Goal: Task Accomplishment & Management: Use online tool/utility

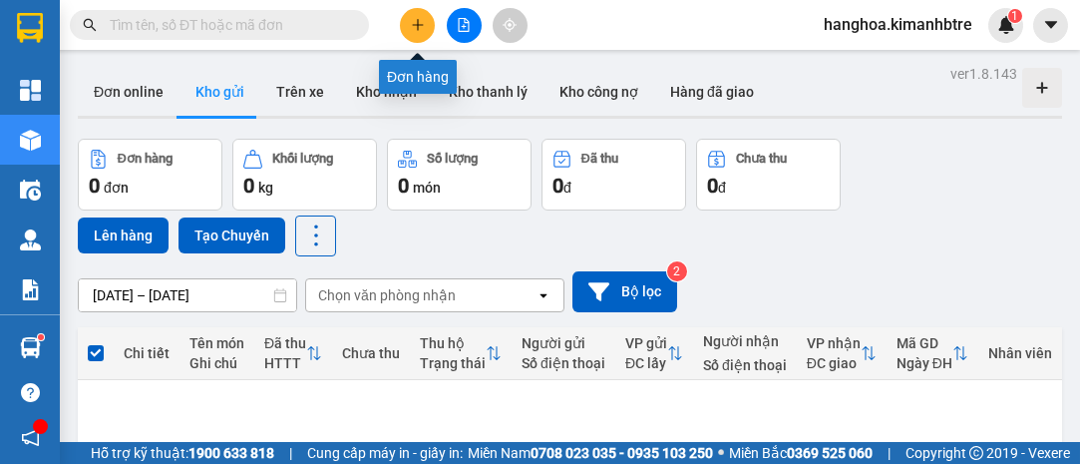
click at [407, 30] on button at bounding box center [417, 25] width 35 height 35
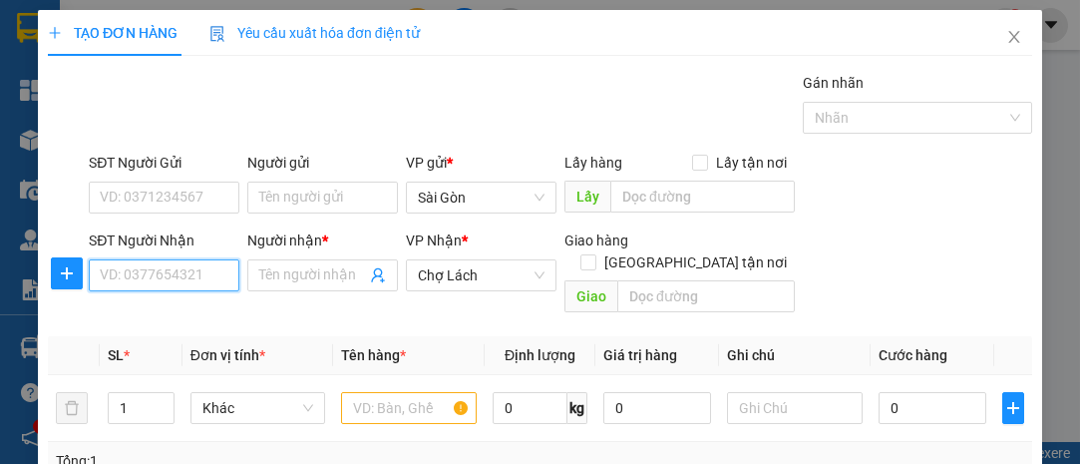
click at [198, 268] on input "SĐT Người Nhận" at bounding box center [164, 275] width 151 height 32
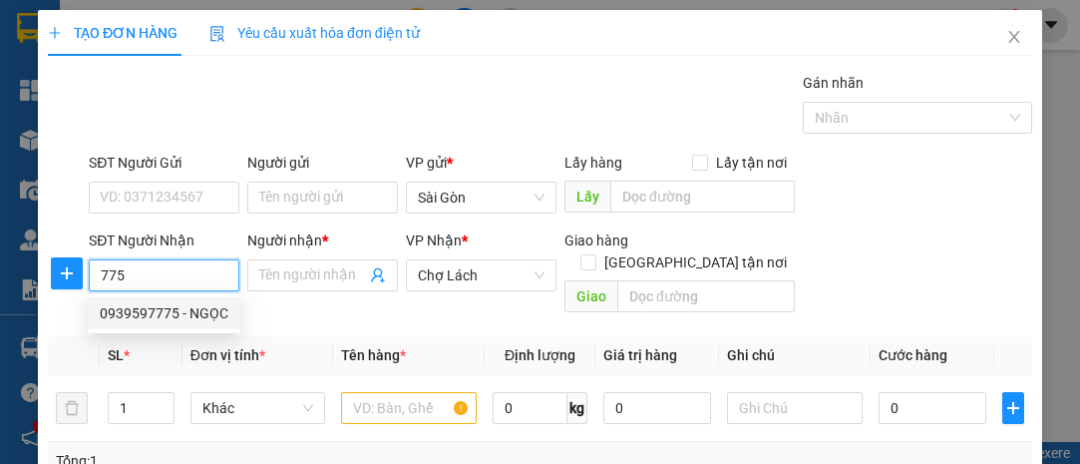
click at [178, 312] on div "0939597775 - NGỌC" at bounding box center [164, 313] width 129 height 22
type input "0939597775"
type input "NGỌC"
type input "6 RI"
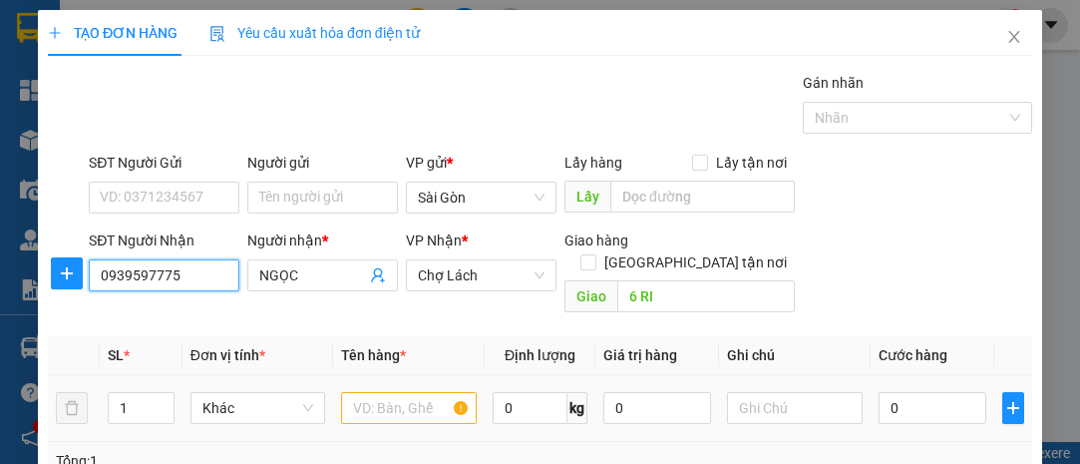
type input "0939597775"
click at [377, 392] on input "text" at bounding box center [409, 408] width 136 height 32
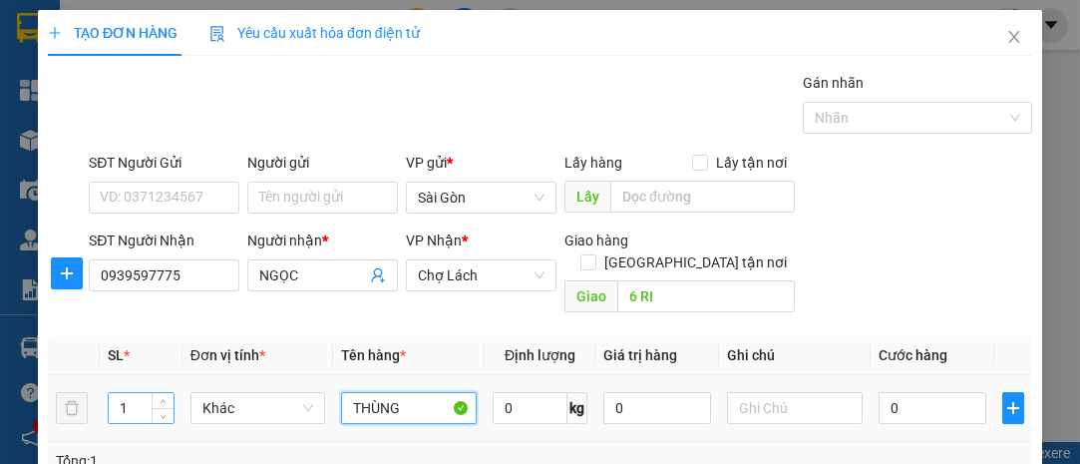
type input "THÙNG"
click at [132, 393] on input "1" at bounding box center [141, 408] width 65 height 30
type input "3"
click at [881, 392] on input "0" at bounding box center [932, 408] width 108 height 32
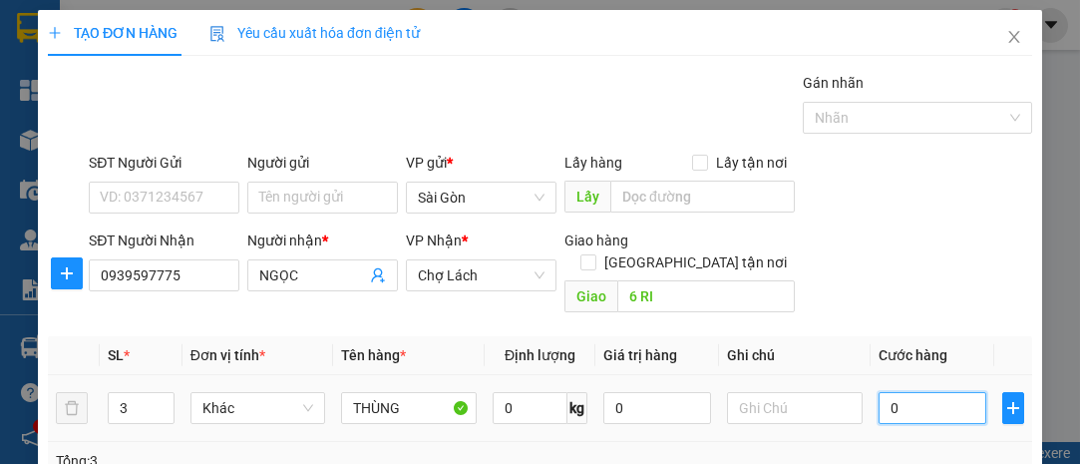
type input "1"
type input "12"
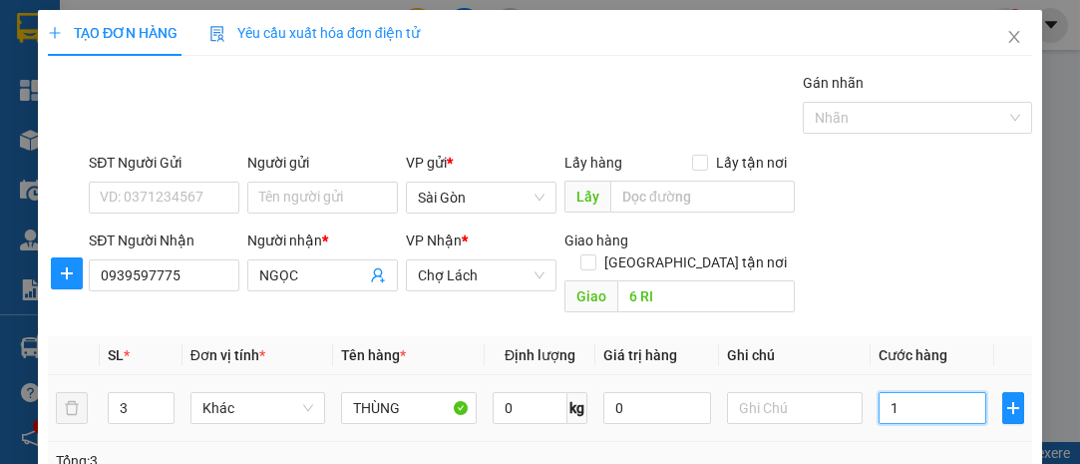
type input "12"
type input "120"
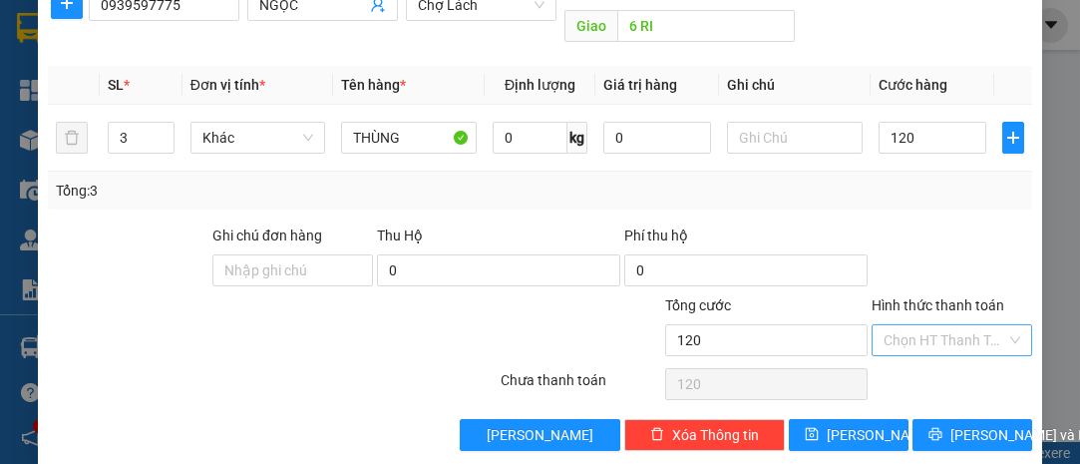
type input "120.000"
click at [955, 325] on input "Hình thức thanh toán" at bounding box center [944, 340] width 123 height 30
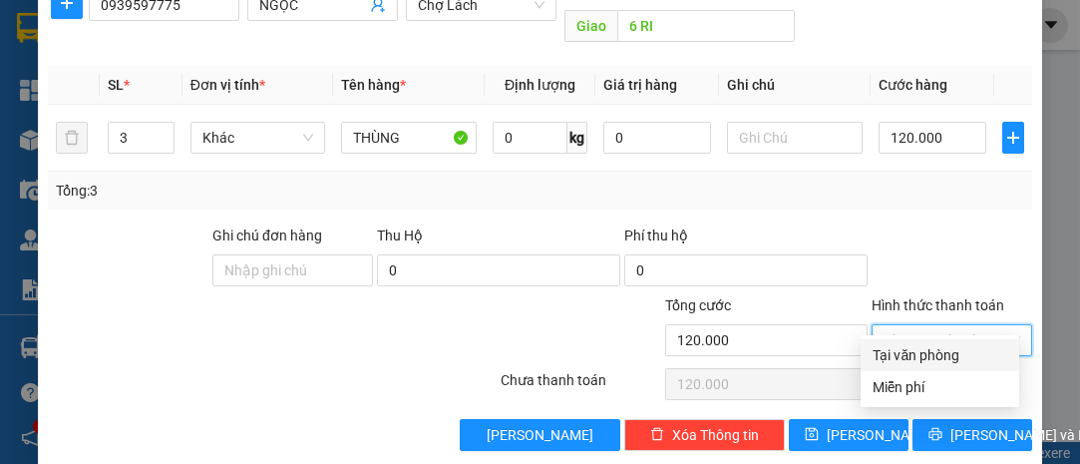
click at [942, 352] on div "Tại văn phòng" at bounding box center [939, 355] width 135 height 22
type input "0"
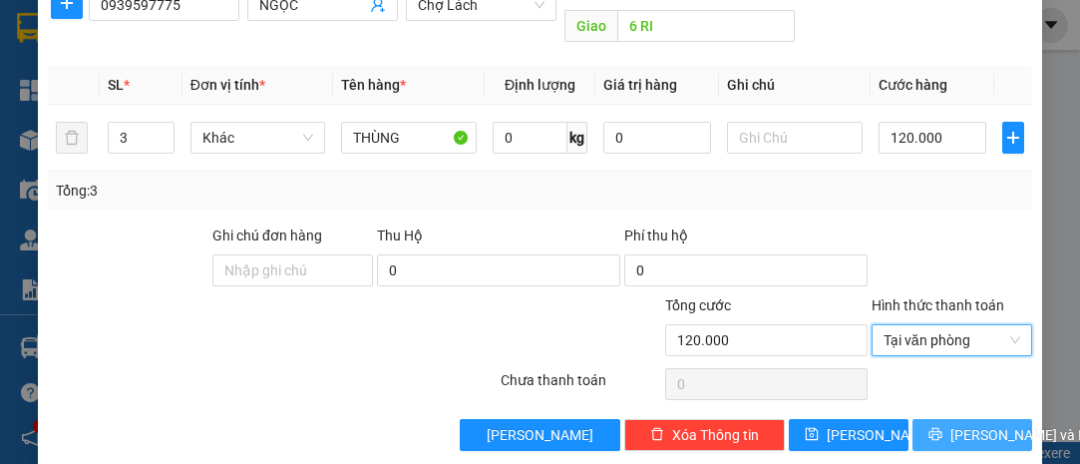
click at [981, 424] on span "[PERSON_NAME] và In" at bounding box center [1020, 435] width 140 height 22
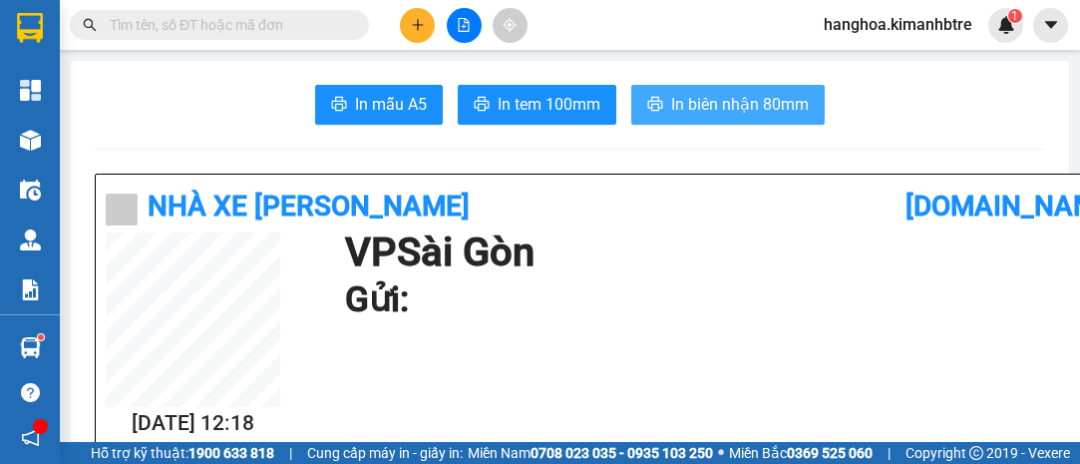
click at [805, 106] on button "In biên nhận 80mm" at bounding box center [727, 105] width 193 height 40
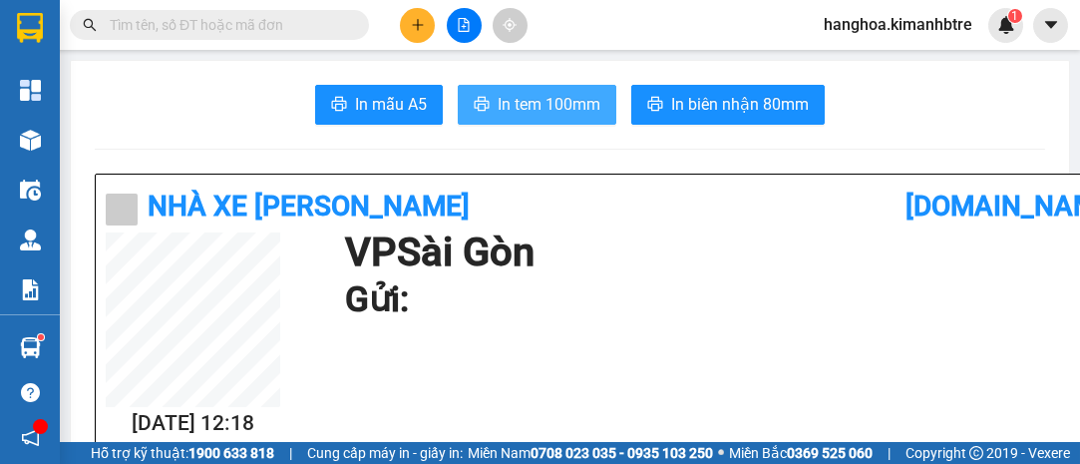
click at [575, 111] on span "In tem 100mm" at bounding box center [548, 104] width 103 height 25
click at [407, 23] on button at bounding box center [417, 25] width 35 height 35
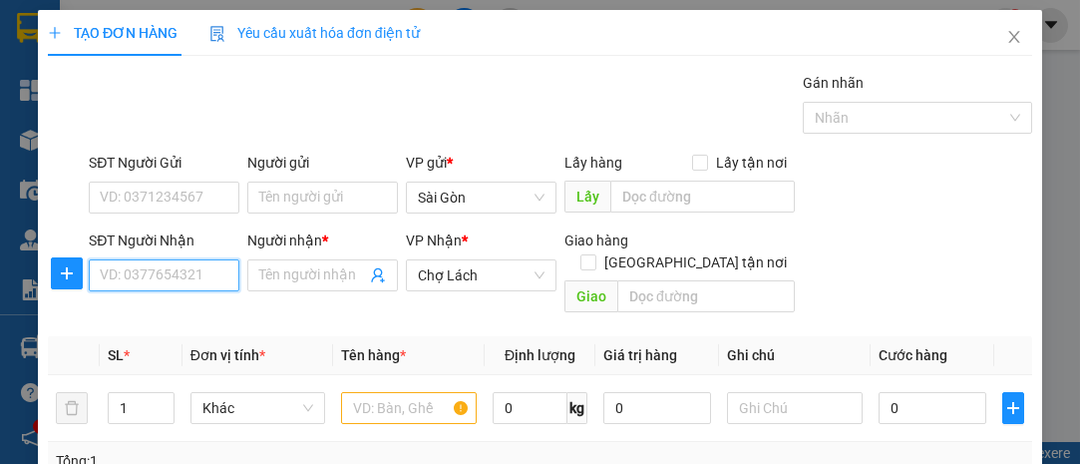
click at [182, 279] on input "SĐT Người Nhận" at bounding box center [164, 275] width 151 height 32
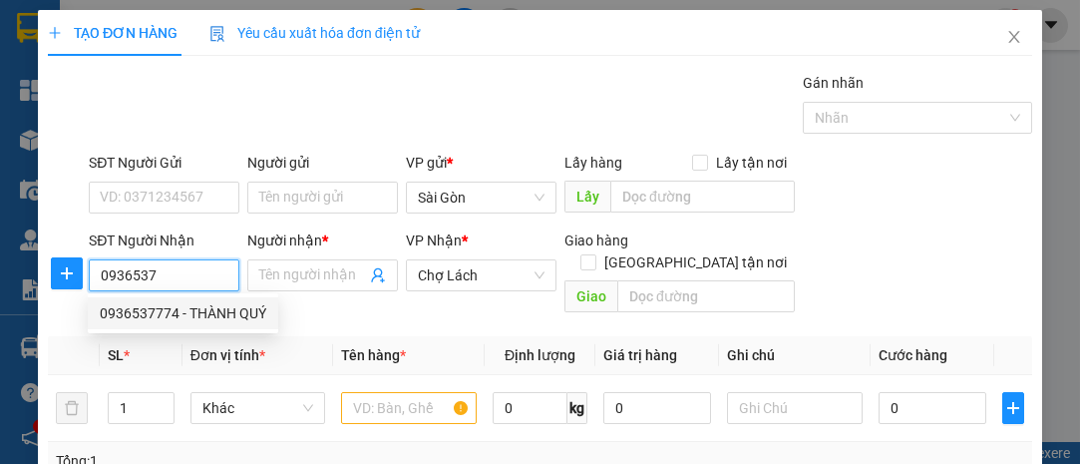
click at [199, 309] on div "0936537774 - THÀNH QUÝ" at bounding box center [183, 313] width 166 height 22
type input "0936537774"
type input "THÀNH QUÝ"
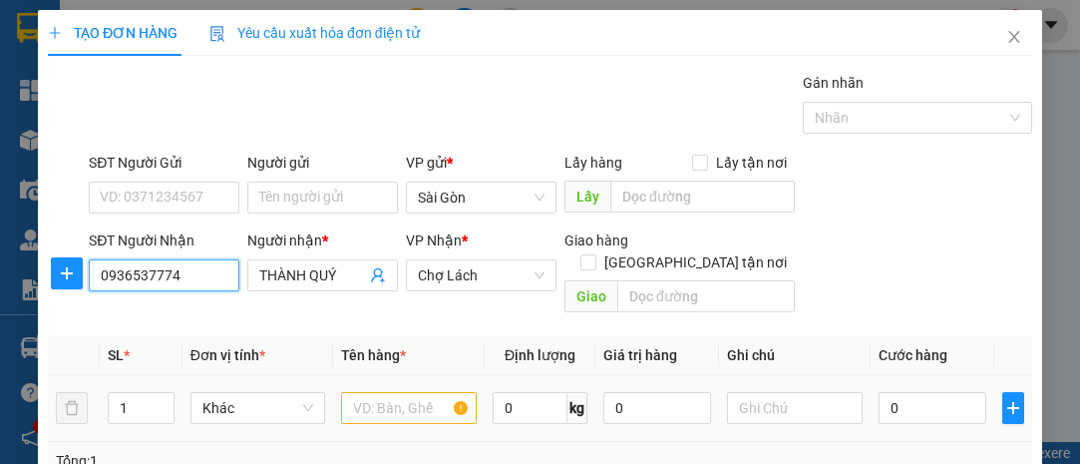
type input "0936537774"
click at [391, 392] on input "text" at bounding box center [409, 408] width 136 height 32
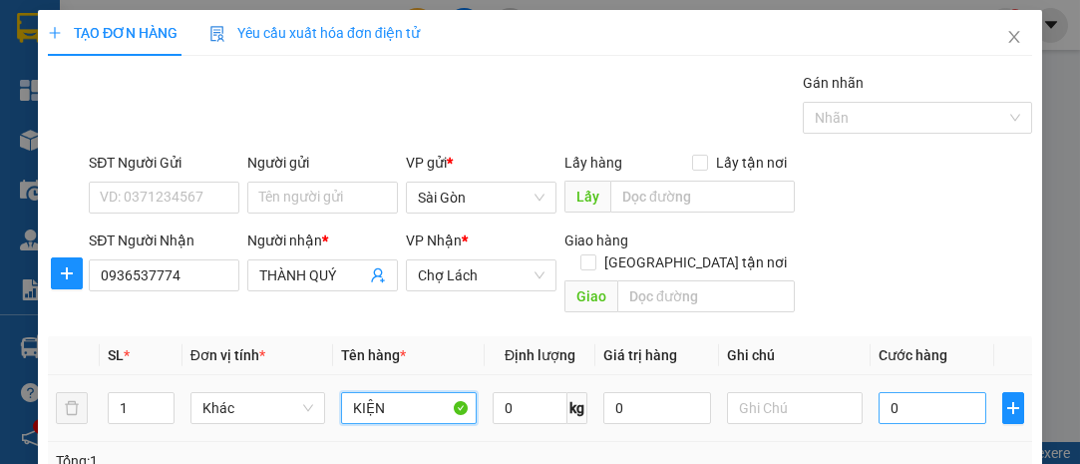
type input "KIỆN"
click at [941, 392] on input "0" at bounding box center [932, 408] width 108 height 32
type input "6"
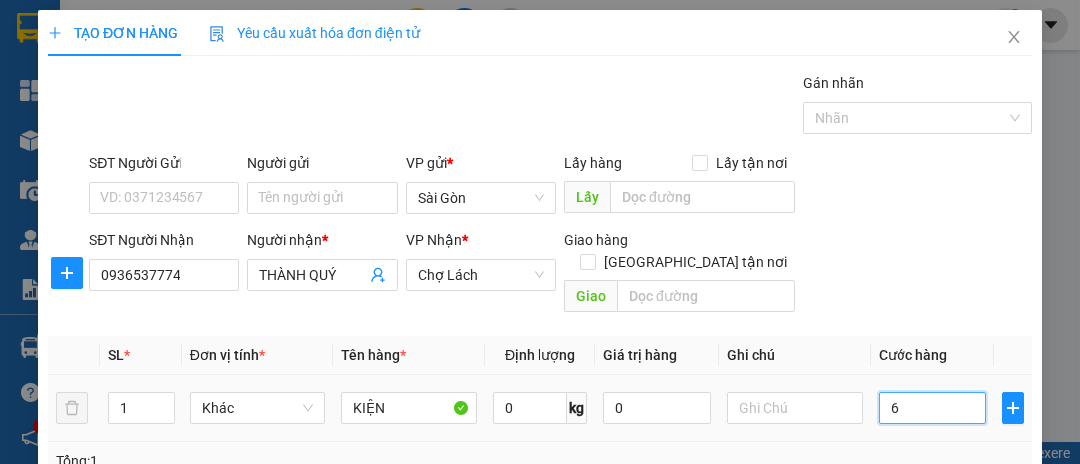
type input "60"
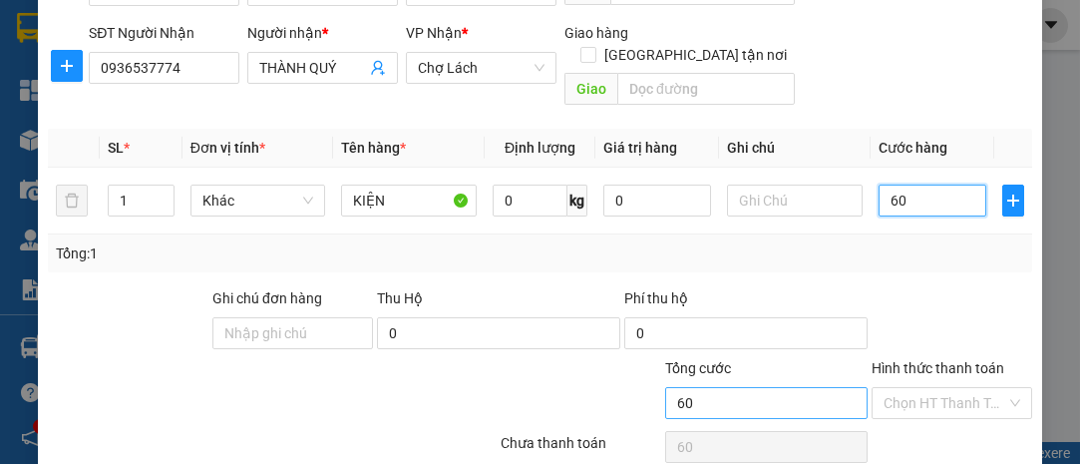
scroll to position [270, 0]
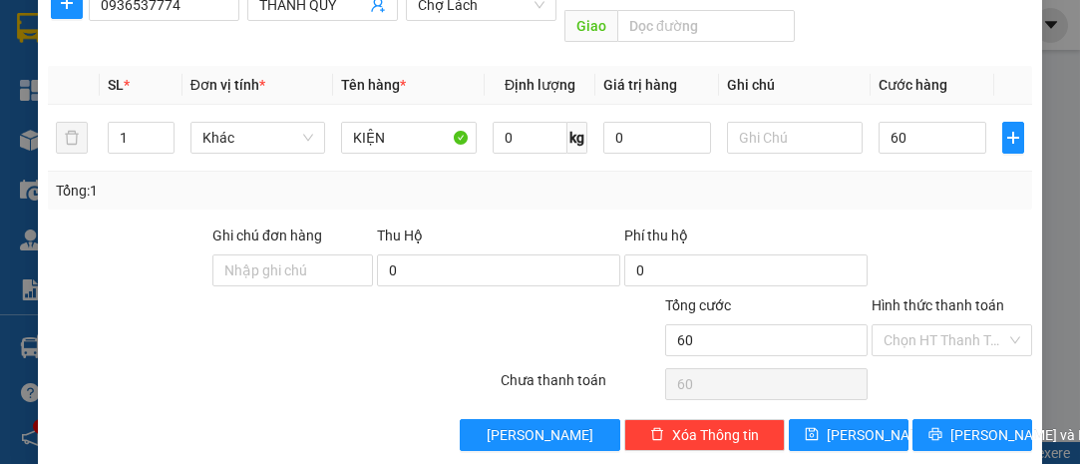
click at [947, 388] on div "Transit Pickup Surcharge Ids Transit Deliver Surcharge Ids Transit Deliver Surc…" at bounding box center [540, 126] width 984 height 649
type input "60.000"
click at [950, 424] on span "[PERSON_NAME] và In" at bounding box center [1020, 435] width 140 height 22
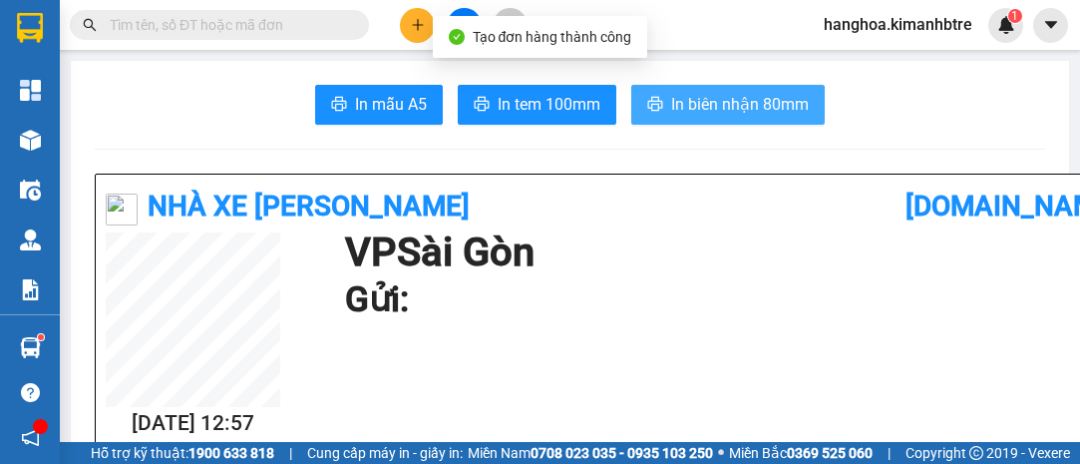
click at [723, 99] on span "In biên nhận 80mm" at bounding box center [740, 104] width 138 height 25
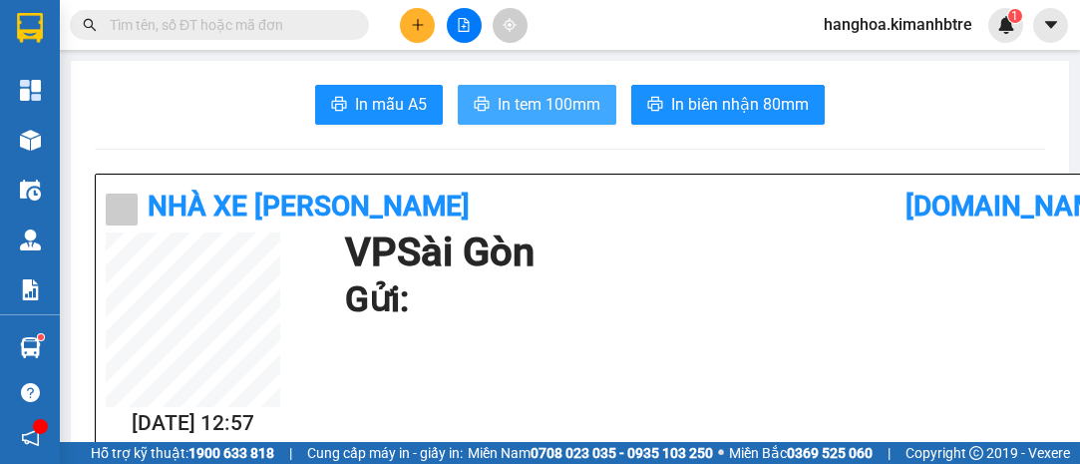
click at [569, 101] on span "In tem 100mm" at bounding box center [548, 104] width 103 height 25
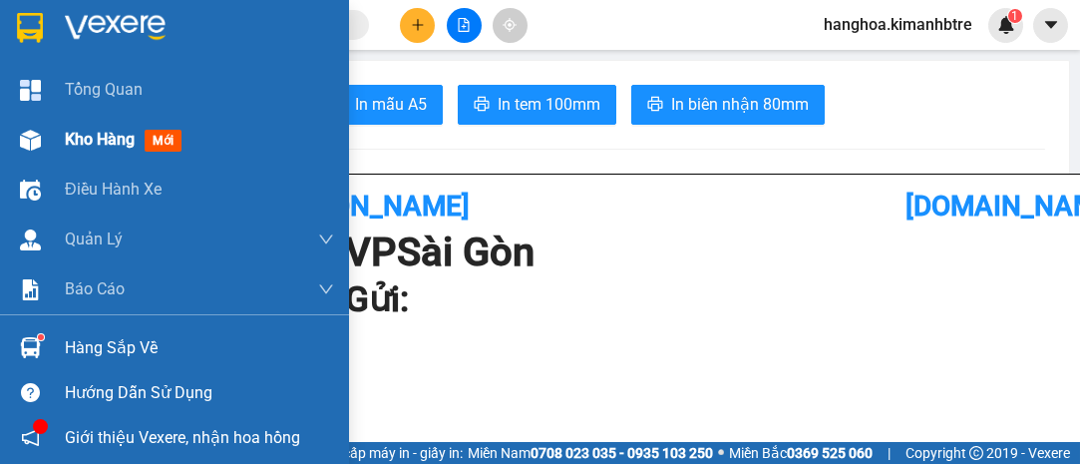
click at [92, 143] on span "Kho hàng" at bounding box center [100, 139] width 70 height 19
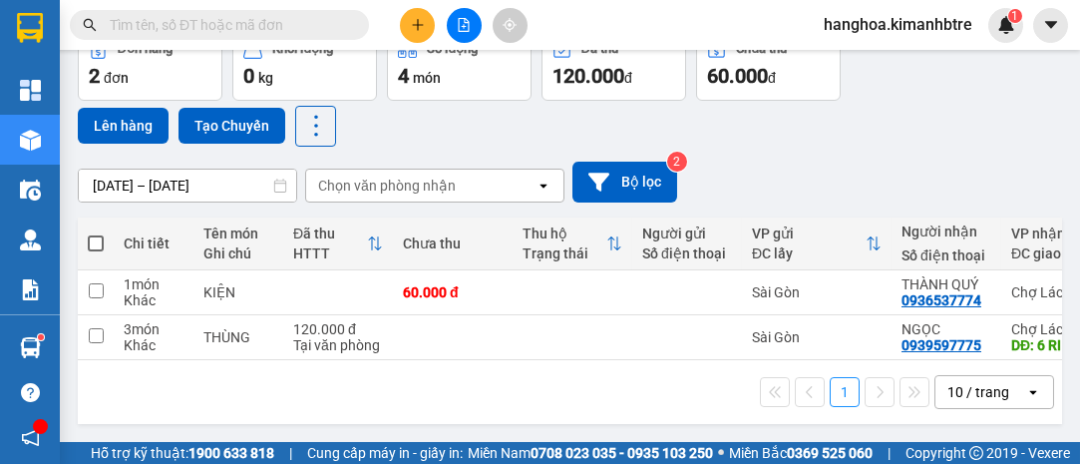
scroll to position [115, 0]
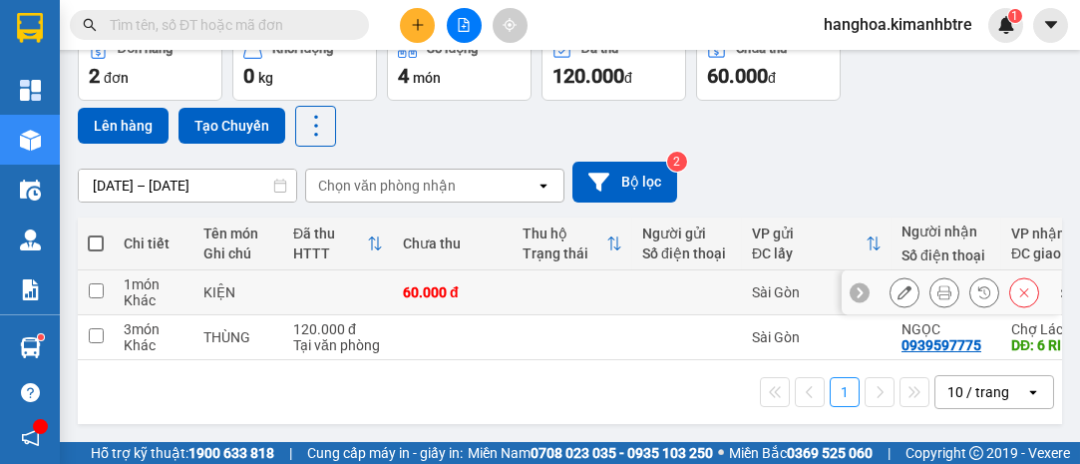
click at [890, 283] on button at bounding box center [904, 292] width 28 height 35
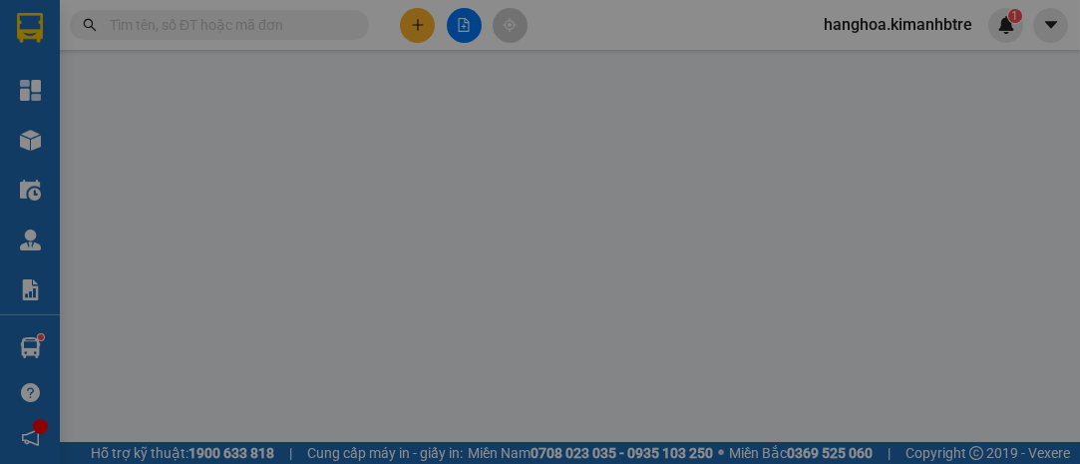
type input "0936537774"
type input "THÀNH QUÝ"
type input "60.000"
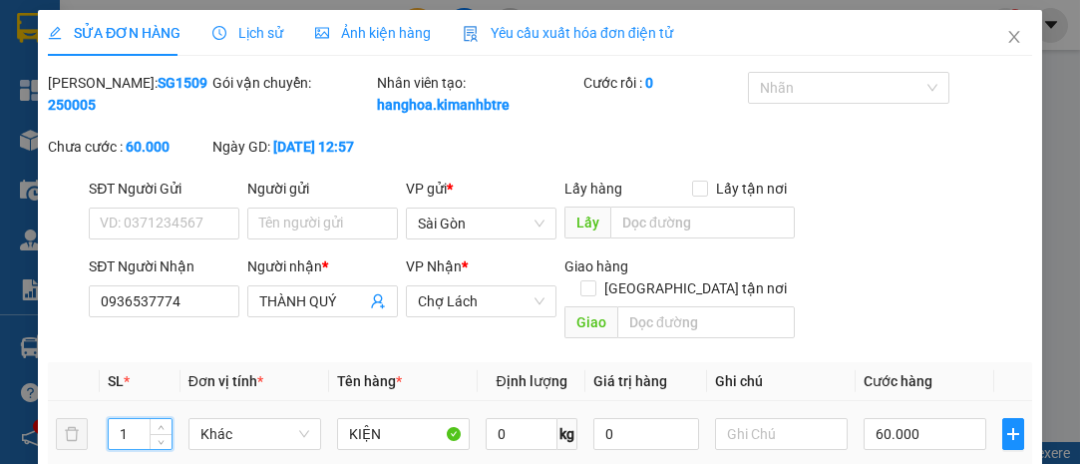
click at [147, 436] on input "1" at bounding box center [140, 434] width 63 height 30
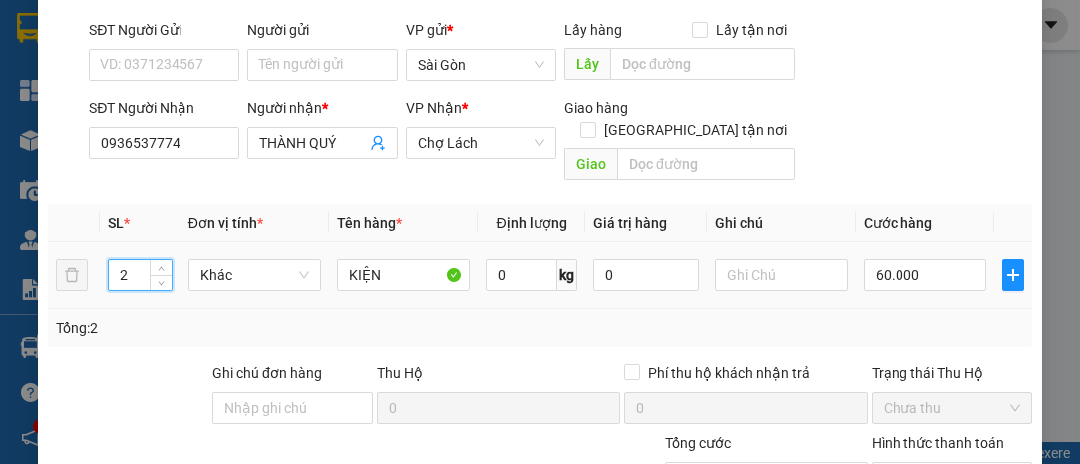
scroll to position [319, 0]
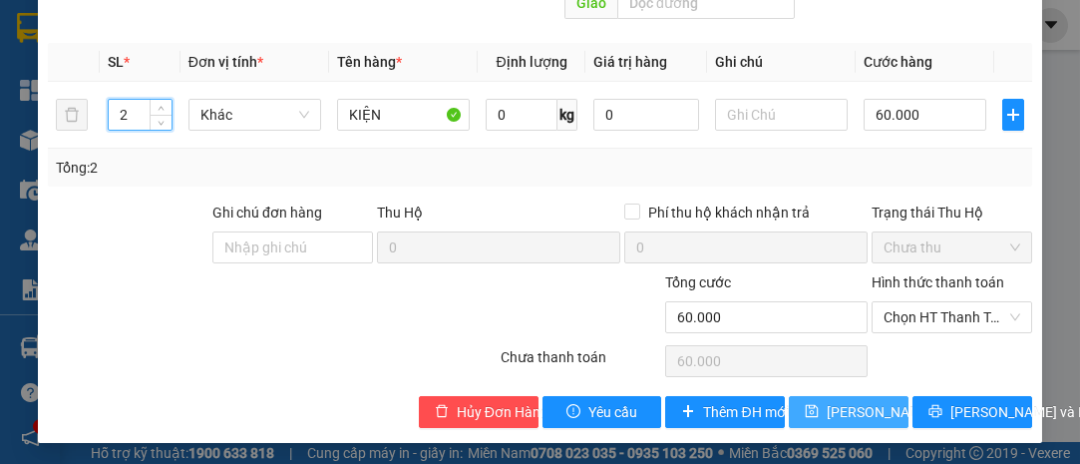
type input "2"
click at [844, 404] on span "[PERSON_NAME] thay đổi" at bounding box center [906, 412] width 160 height 22
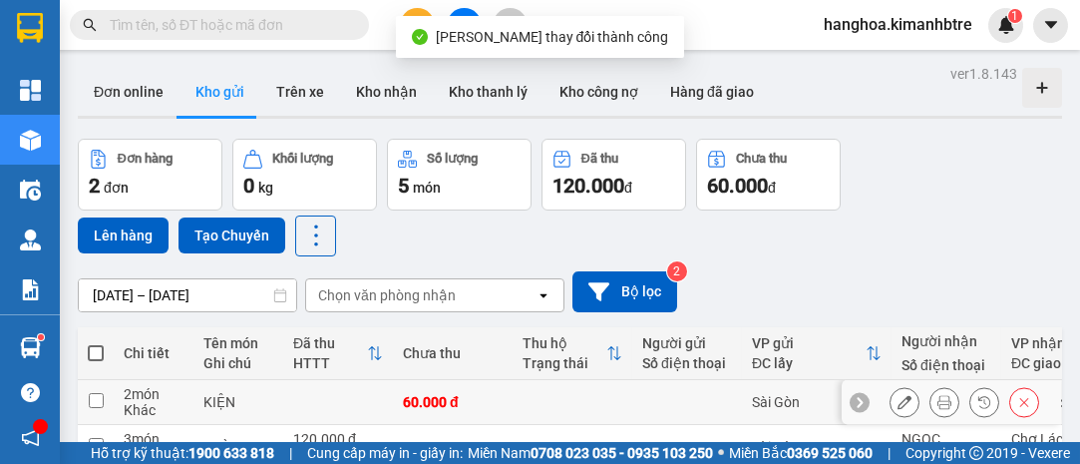
click at [937, 395] on icon at bounding box center [944, 402] width 14 height 14
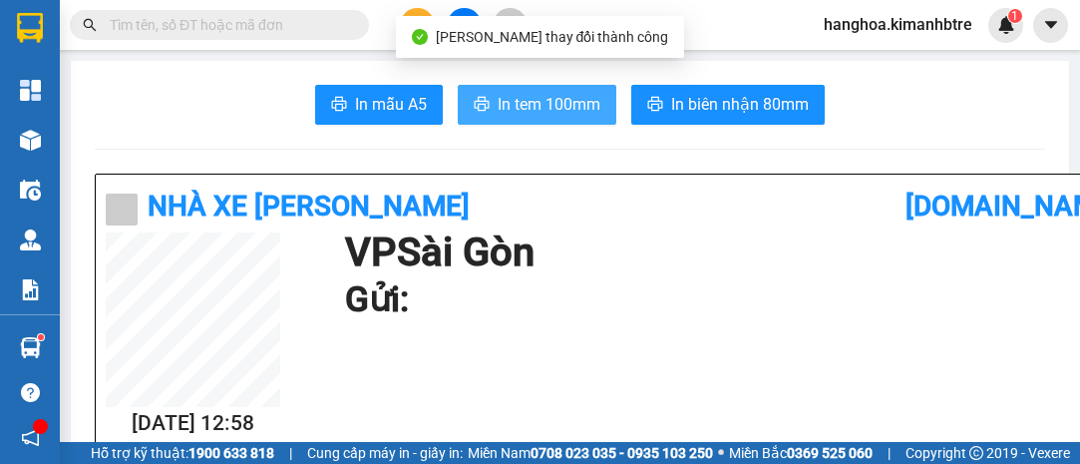
click at [536, 103] on span "In tem 100mm" at bounding box center [548, 104] width 103 height 25
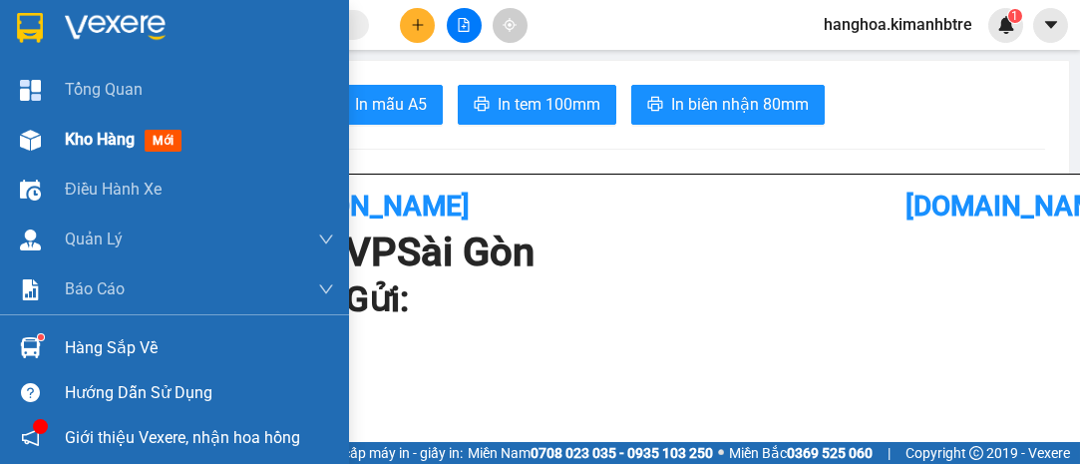
click at [99, 145] on span "Kho hàng" at bounding box center [100, 139] width 70 height 19
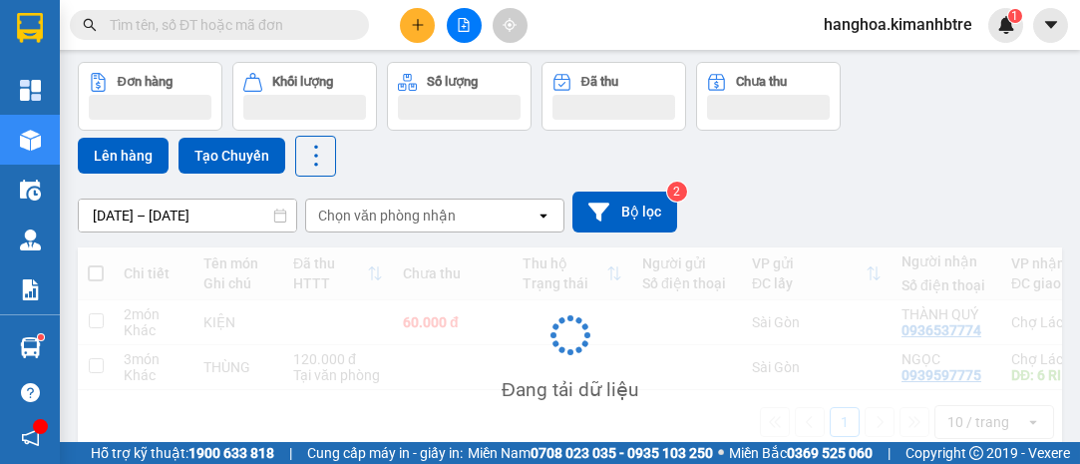
scroll to position [112, 0]
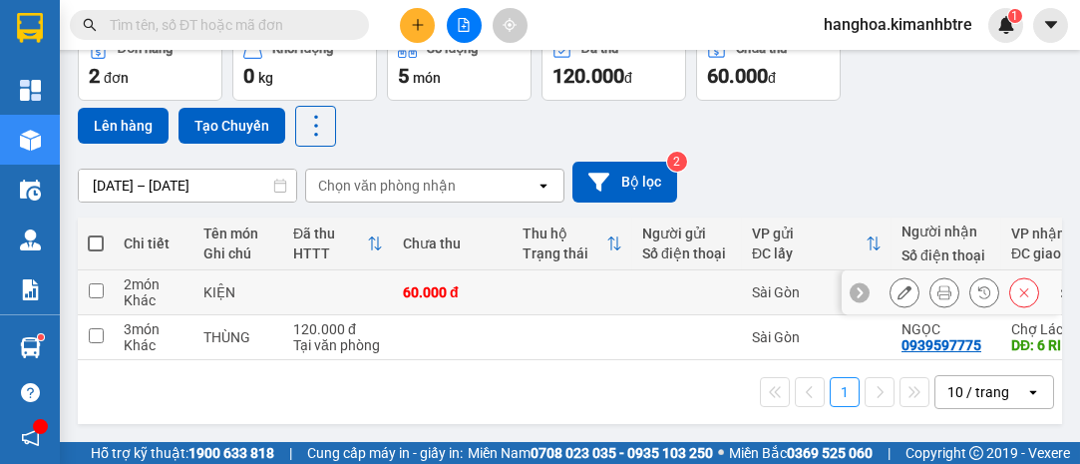
click at [897, 288] on icon at bounding box center [904, 292] width 14 height 14
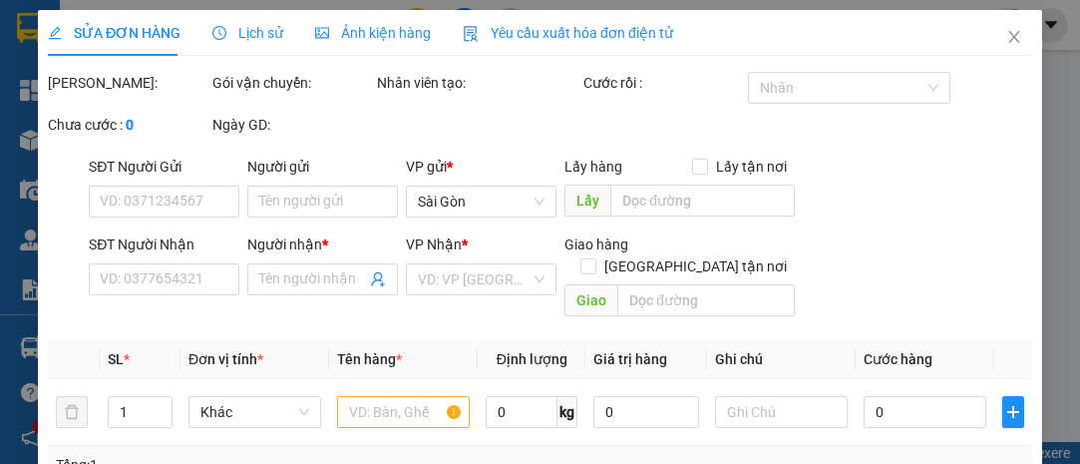
type input "0936537774"
type input "THÀNH QUÝ"
type input "60.000"
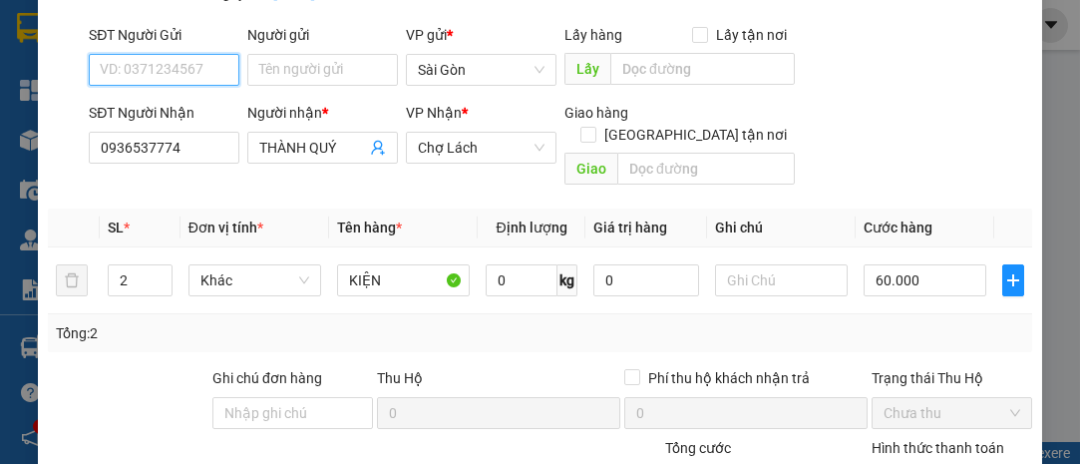
scroll to position [181, 0]
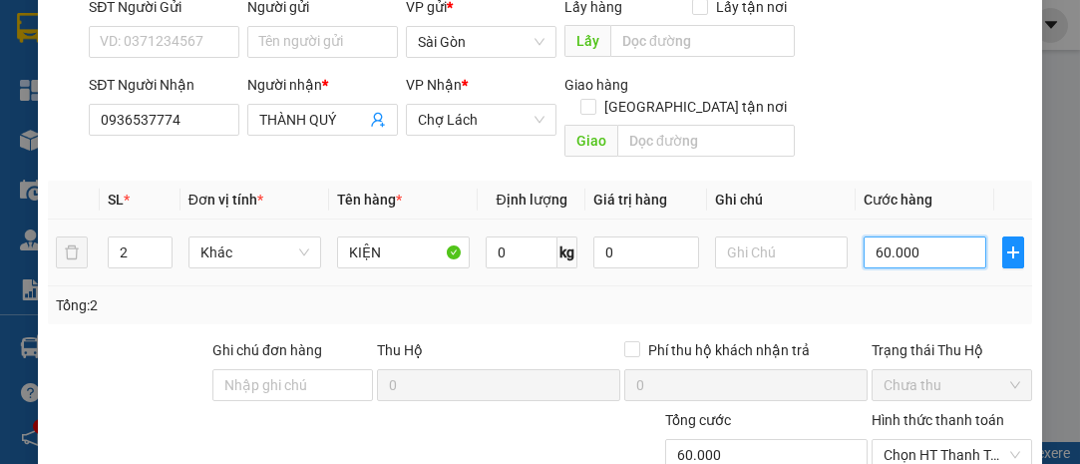
click at [924, 260] on input "60.000" at bounding box center [924, 252] width 123 height 32
type input "0"
type input "5"
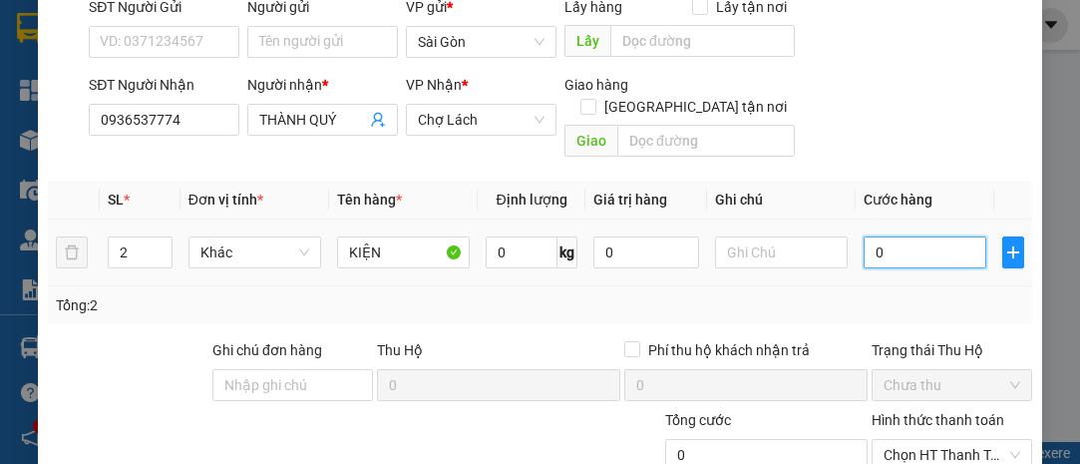
type input "5"
type input "05"
type input "50"
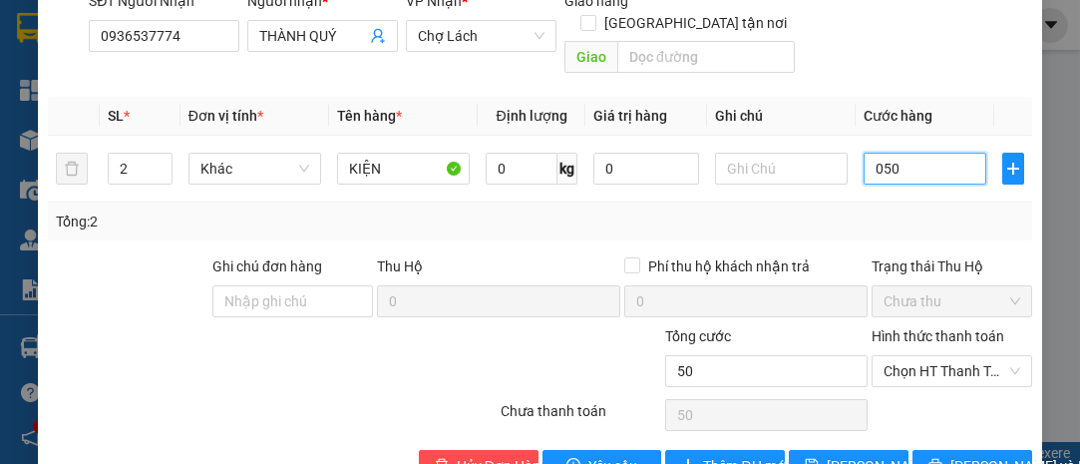
scroll to position [319, 0]
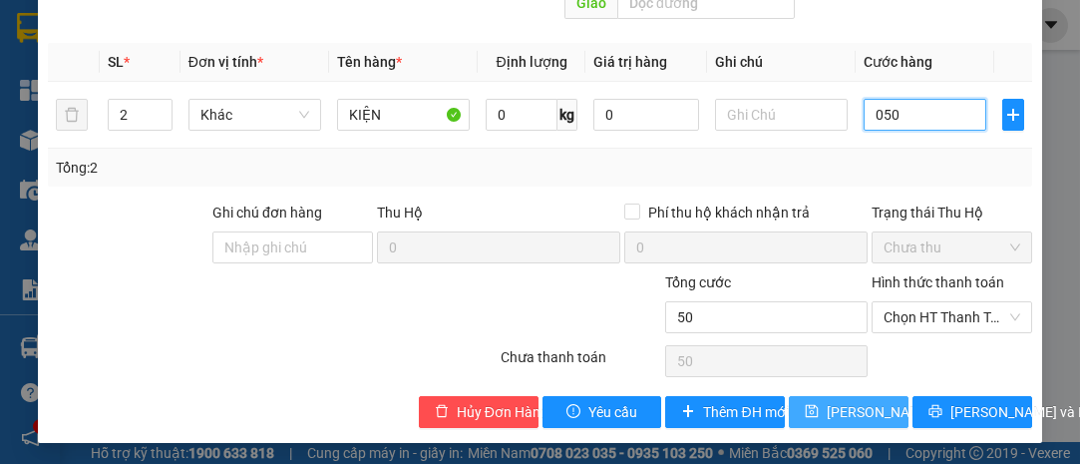
type input "050"
click at [853, 415] on span "[PERSON_NAME] thay đổi" at bounding box center [906, 412] width 160 height 22
type input "50.000"
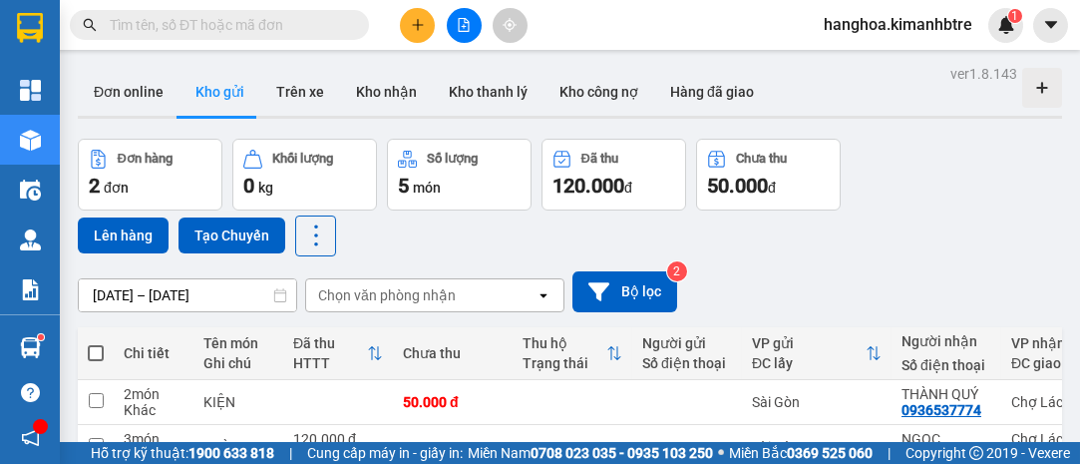
click at [96, 346] on span at bounding box center [96, 353] width 16 height 16
click at [96, 343] on input "checkbox" at bounding box center [96, 343] width 0 height 0
checkbox input "true"
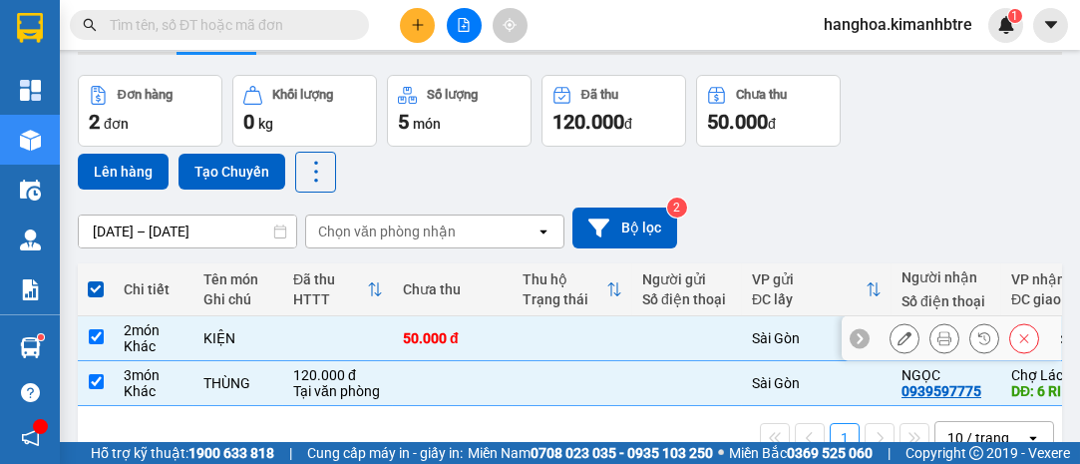
scroll to position [90, 0]
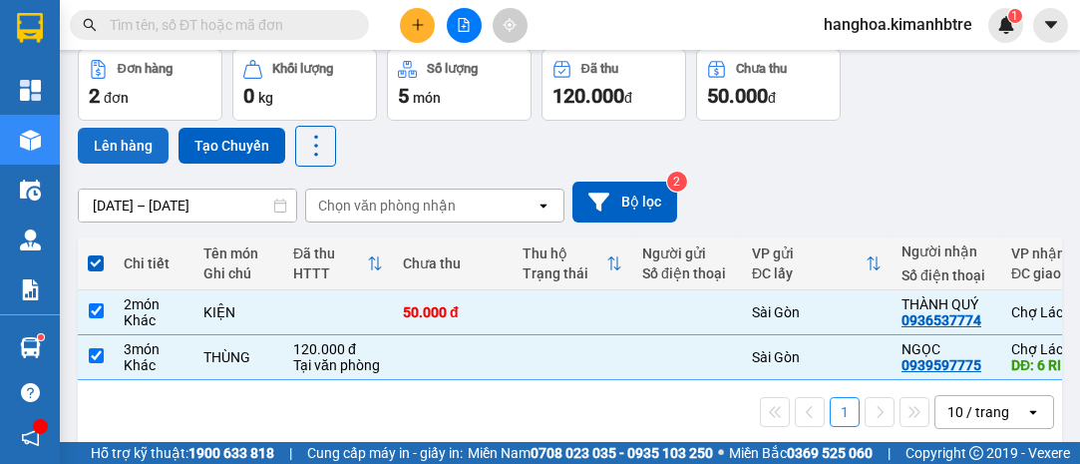
click at [117, 151] on button "Lên hàng" at bounding box center [123, 146] width 91 height 36
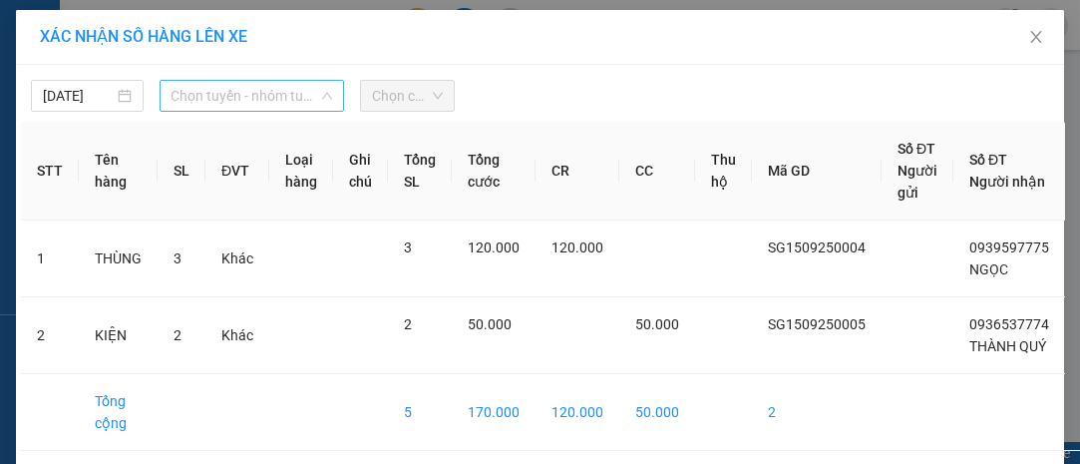
click at [215, 105] on span "Chọn tuyến - nhóm tuyến" at bounding box center [251, 96] width 161 height 30
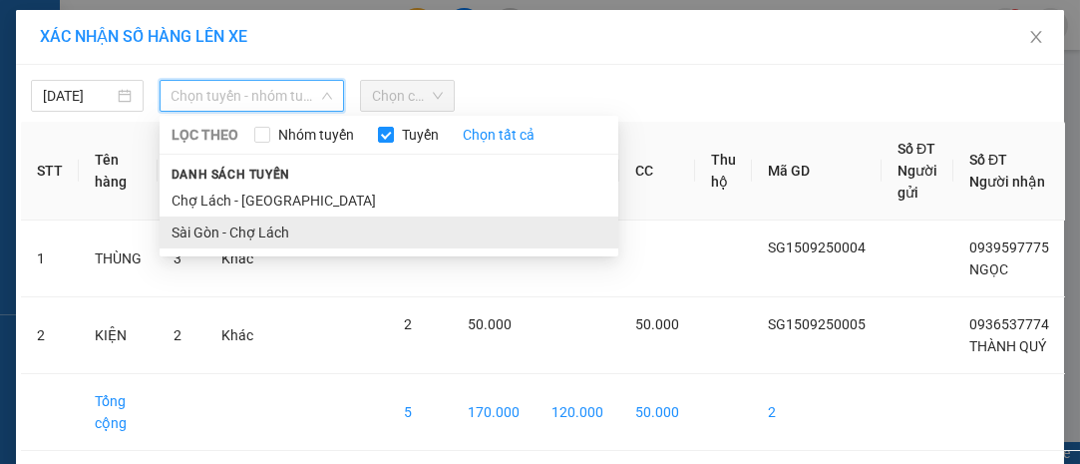
click at [232, 234] on li "Sài Gòn - Chợ Lách" at bounding box center [389, 232] width 459 height 32
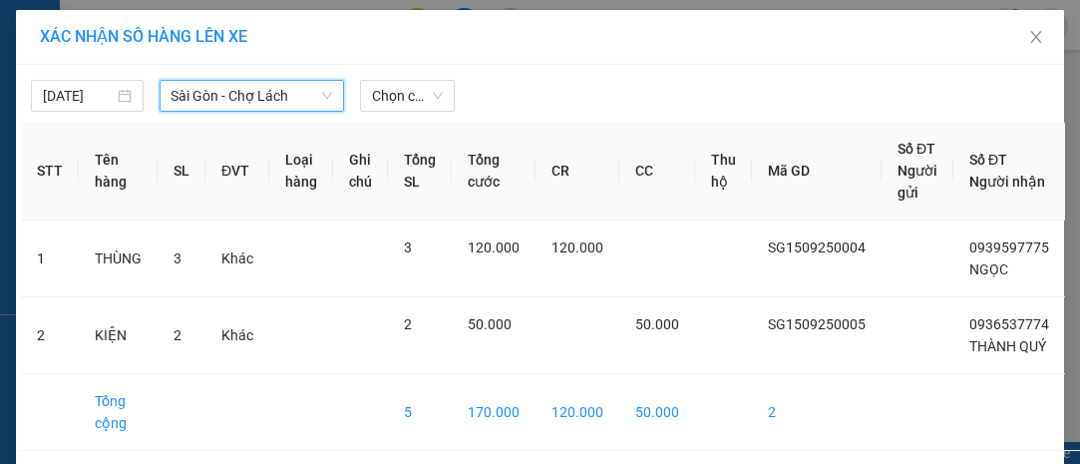
click at [405, 113] on div "[DATE] [GEOGRAPHIC_DATA] - [GEOGRAPHIC_DATA] [GEOGRAPHIC_DATA] - [GEOGRAPHIC_DA…" at bounding box center [540, 291] width 1048 height 453
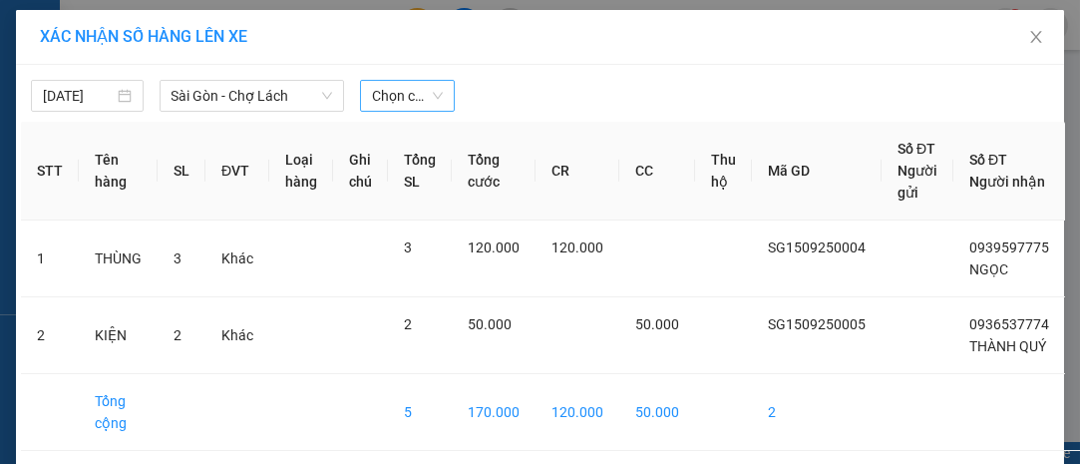
click at [406, 103] on span "Chọn chuyến" at bounding box center [407, 96] width 70 height 30
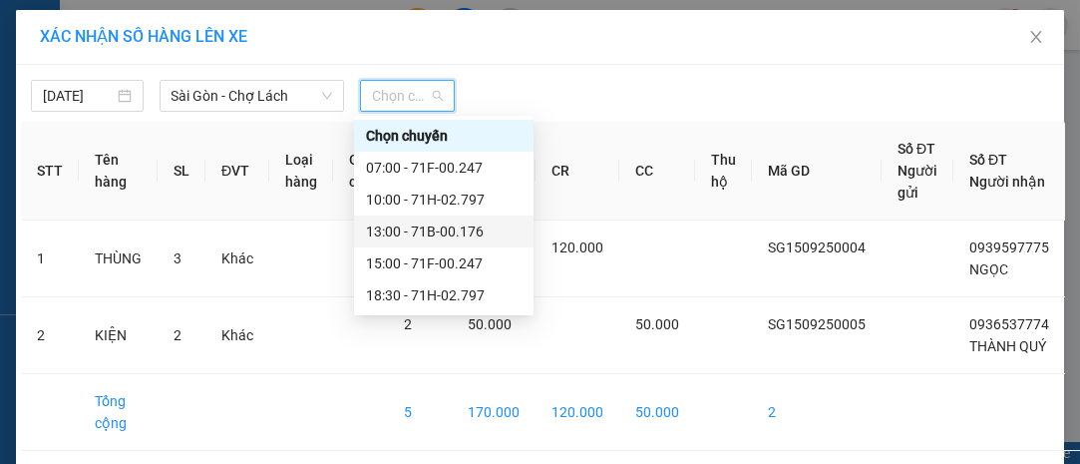
click at [424, 226] on div "13:00 - 71B-00.176" at bounding box center [444, 231] width 156 height 22
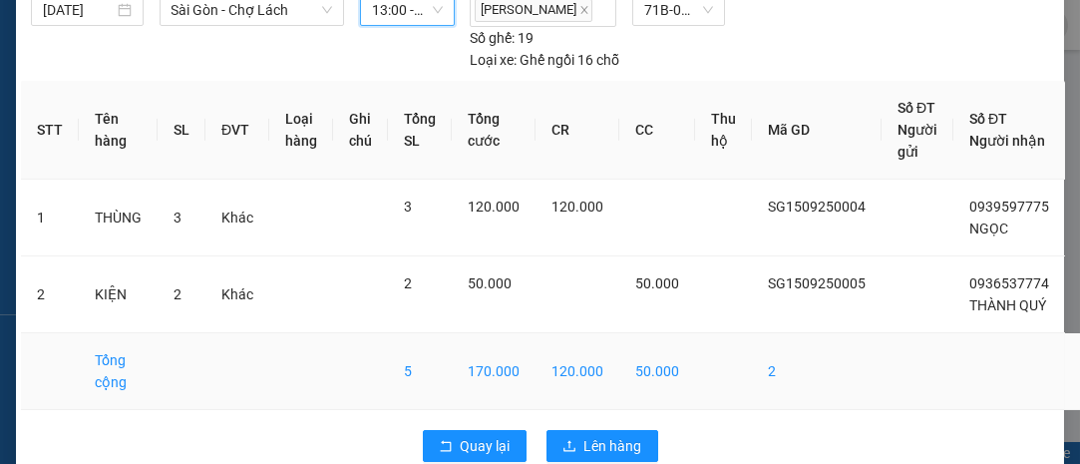
scroll to position [140, 0]
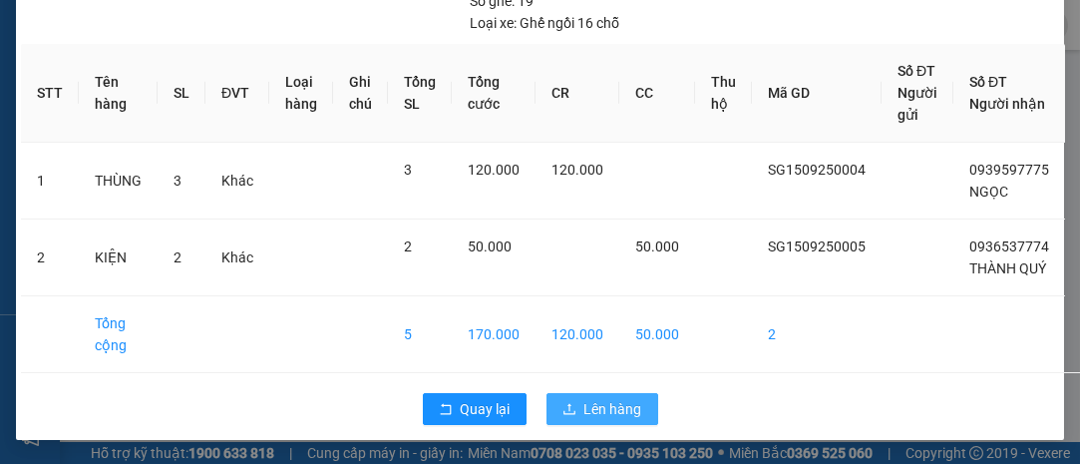
click at [587, 394] on button "Lên hàng" at bounding box center [602, 409] width 112 height 32
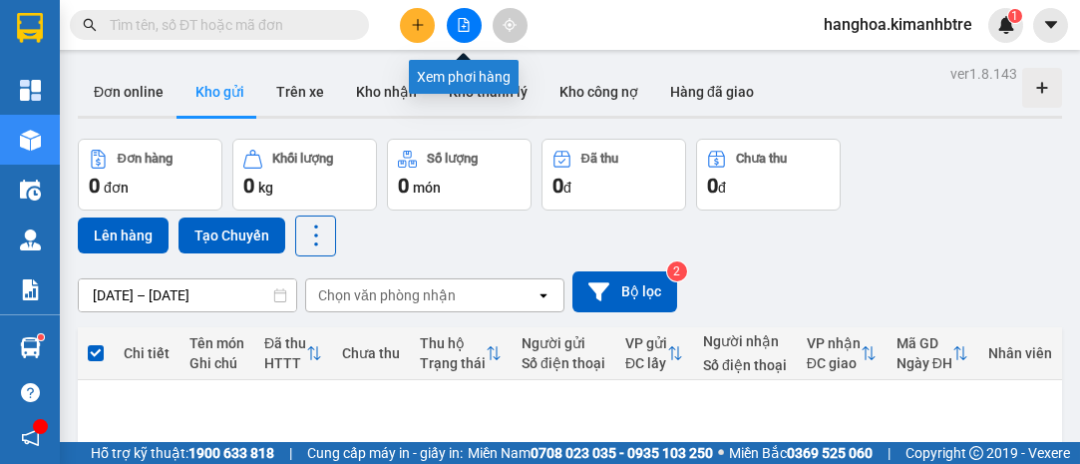
click at [468, 29] on icon "file-add" at bounding box center [464, 25] width 14 height 14
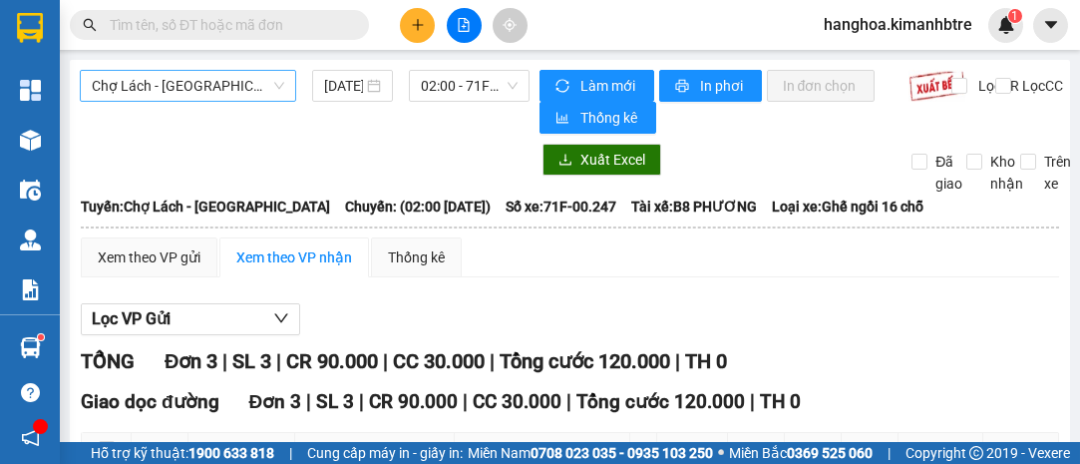
click at [255, 91] on span "Chợ Lách - [GEOGRAPHIC_DATA]" at bounding box center [188, 86] width 192 height 30
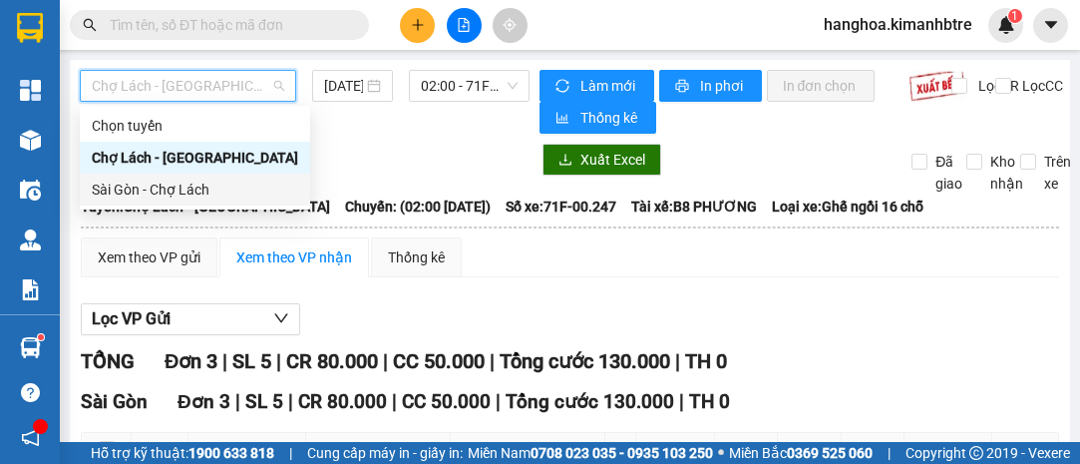
click at [257, 185] on div "Sài Gòn - Chợ Lách" at bounding box center [195, 189] width 206 height 22
type input "[DATE]"
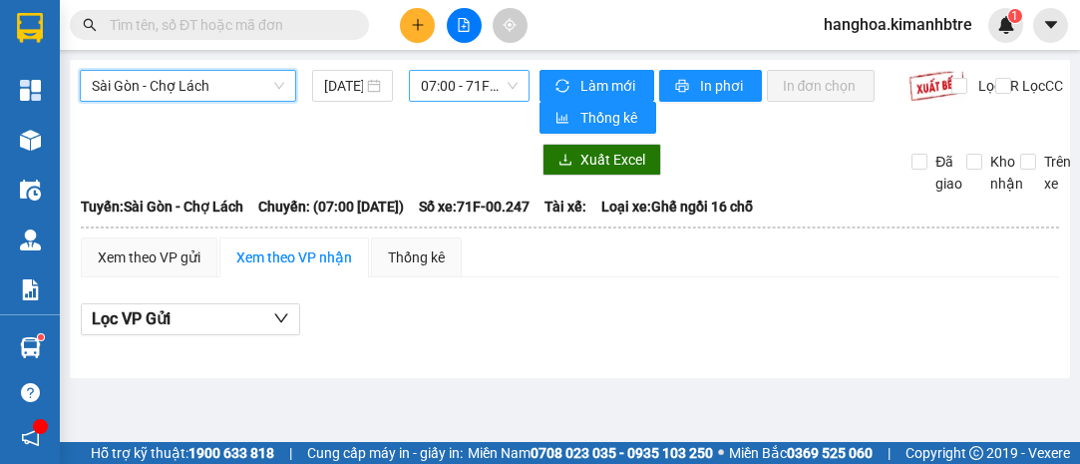
click at [502, 81] on span "07:00 - 71F-00.247" at bounding box center [469, 86] width 96 height 30
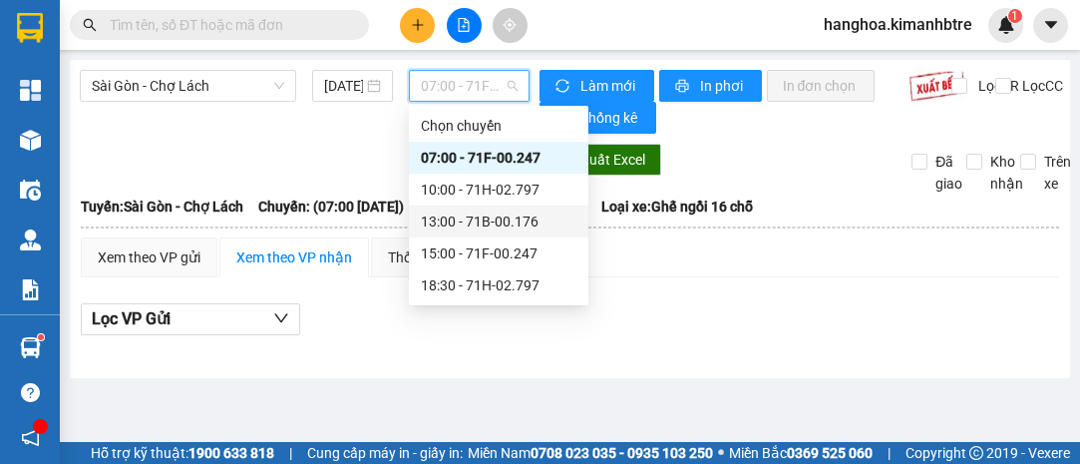
click at [500, 222] on div "13:00 - 71B-00.176" at bounding box center [499, 221] width 156 height 22
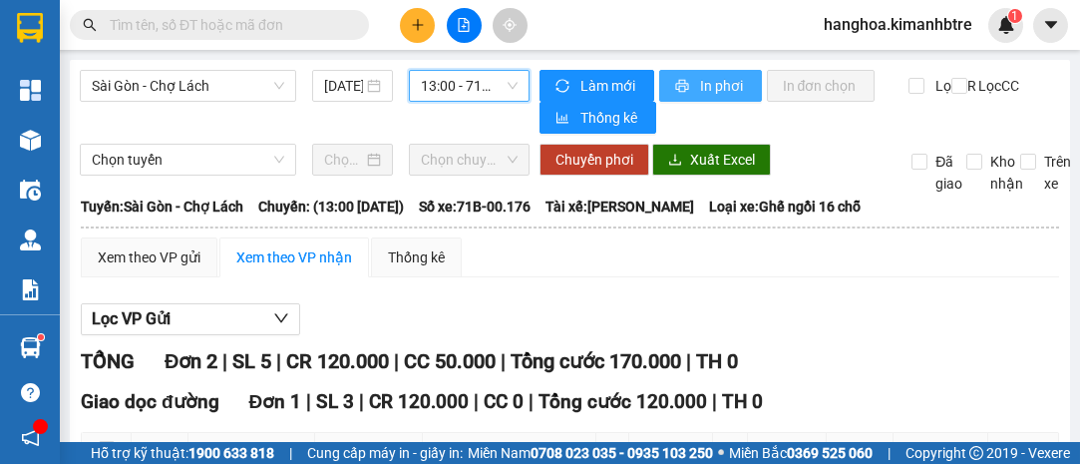
click at [732, 95] on span "In phơi" at bounding box center [723, 86] width 46 height 22
click at [675, 91] on icon "printer" at bounding box center [681, 86] width 13 height 13
